Goal: Find specific page/section: Find specific page/section

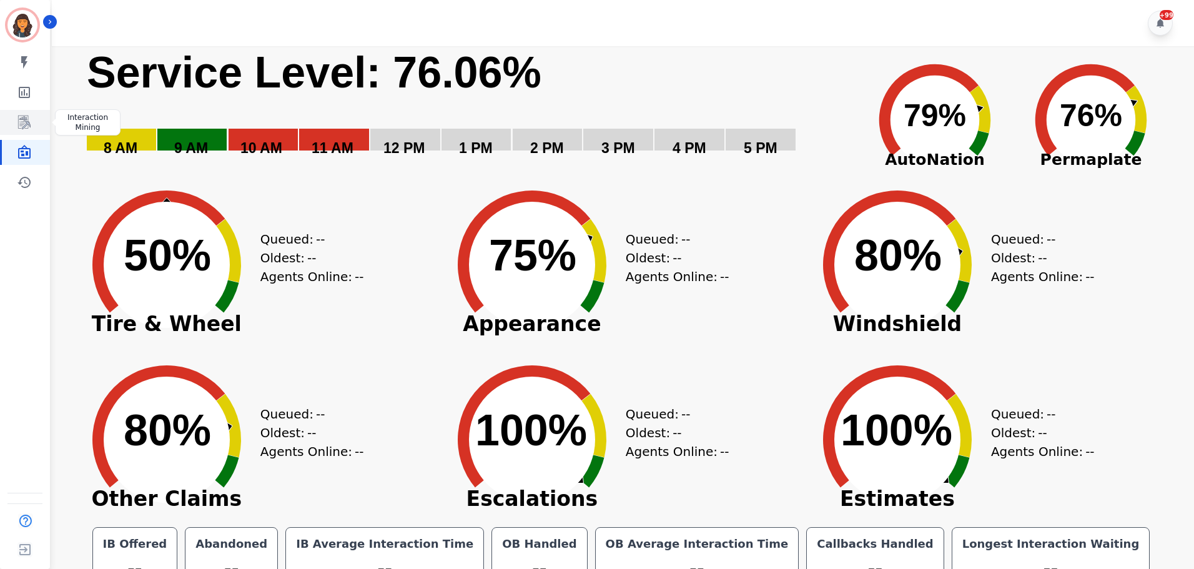
click at [19, 126] on icon "Sidebar" at bounding box center [24, 122] width 15 height 15
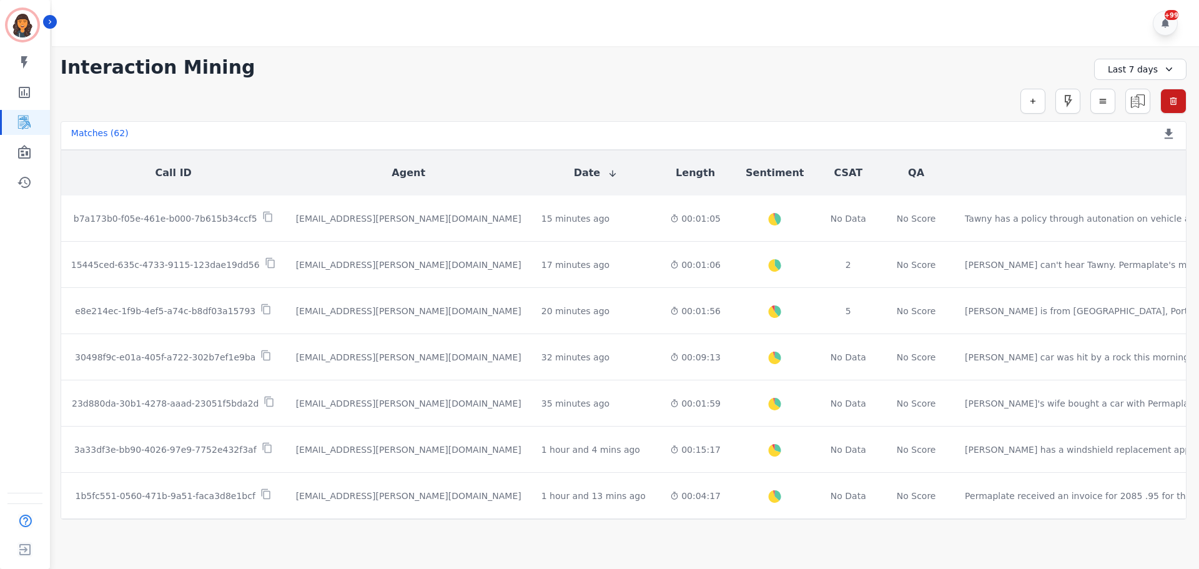
click at [1143, 64] on div "Last 7 days" at bounding box center [1140, 69] width 92 height 21
click at [1139, 117] on li "[DATE]" at bounding box center [1149, 113] width 62 height 12
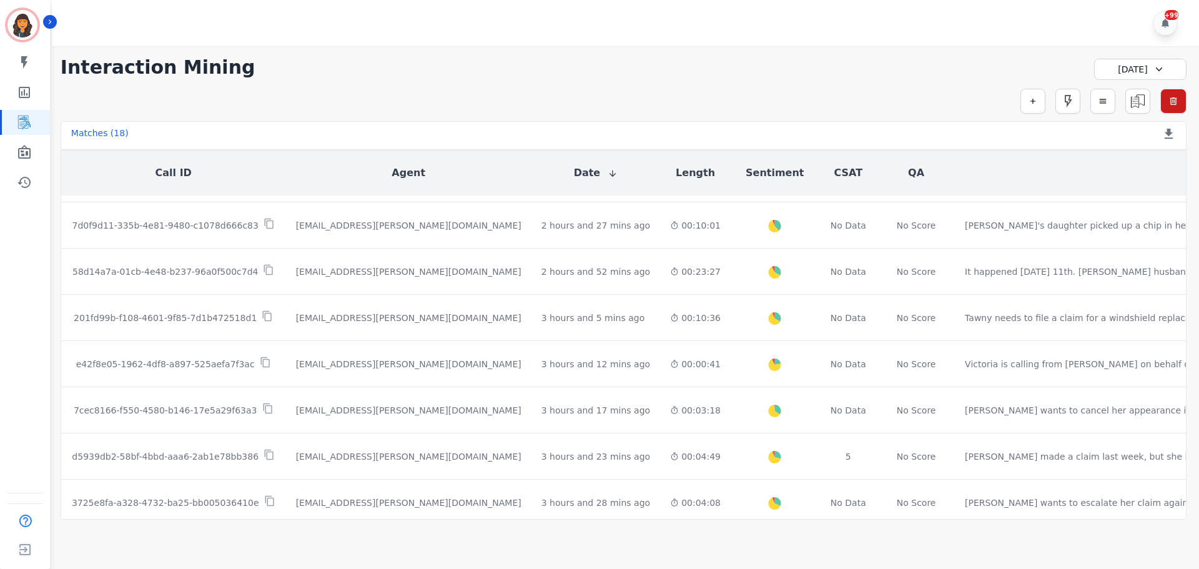
scroll to position [565, 0]
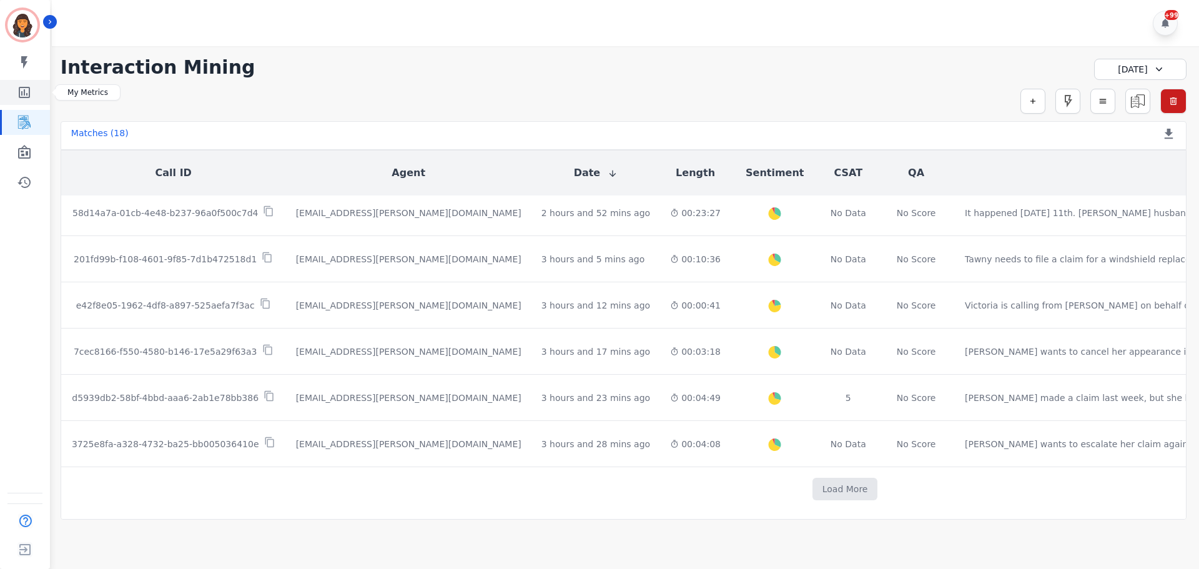
click at [31, 97] on icon "Sidebar" at bounding box center [24, 92] width 15 height 15
